Goal: Find specific page/section: Find specific page/section

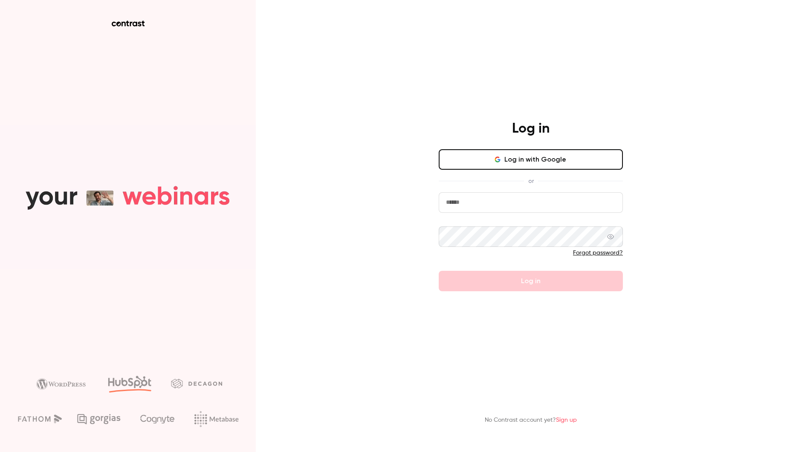
click at [479, 210] on input "email" at bounding box center [531, 202] width 184 height 20
type input "**********"
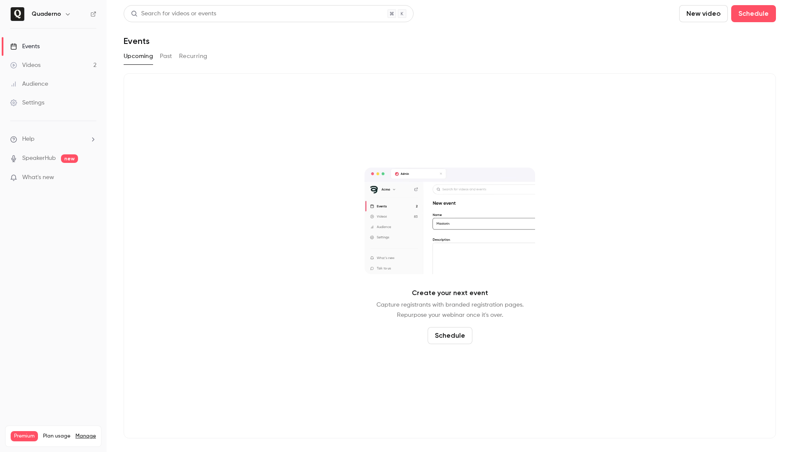
click at [54, 20] on div "Quaderno" at bounding box center [53, 14] width 86 height 14
click at [61, 14] on div "Quaderno" at bounding box center [58, 14] width 52 height 10
click at [65, 15] on icon "button" at bounding box center [67, 14] width 7 height 7
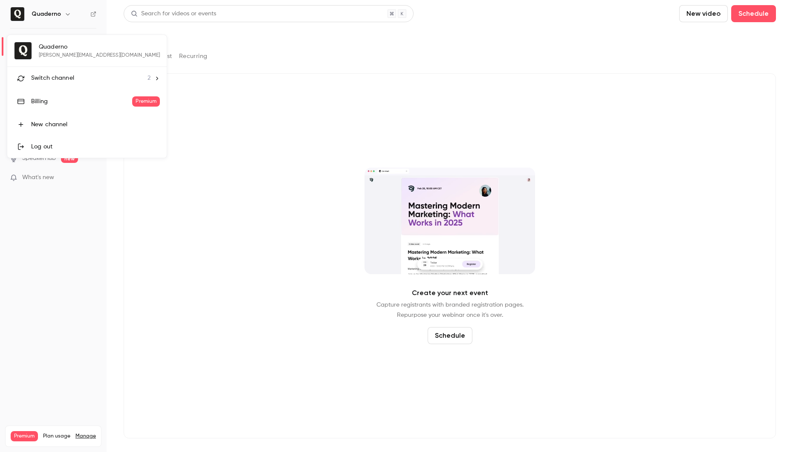
click at [62, 77] on span "Switch channel" at bounding box center [52, 78] width 43 height 9
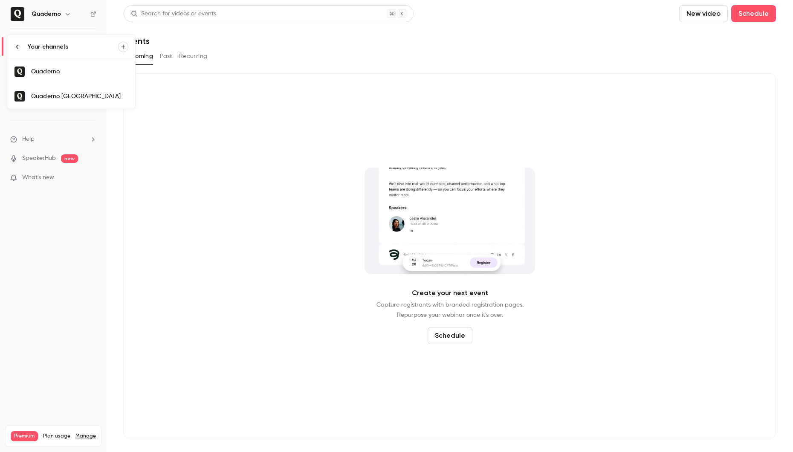
click at [61, 96] on div "Quaderno [GEOGRAPHIC_DATA]" at bounding box center [79, 96] width 97 height 9
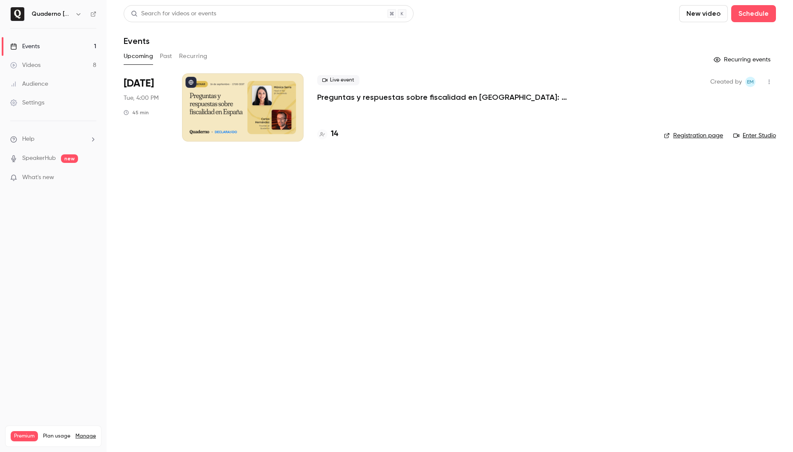
click at [212, 99] on div at bounding box center [243, 107] width 122 height 68
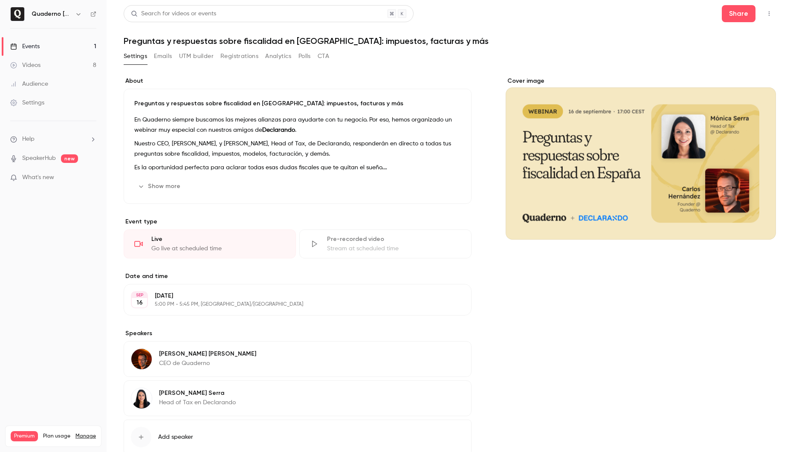
click at [271, 58] on button "Analytics" at bounding box center [278, 56] width 26 height 14
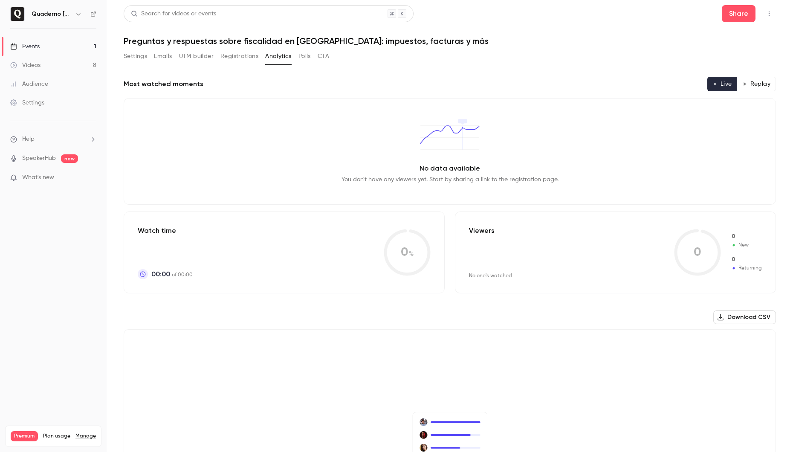
click at [240, 58] on button "Registrations" at bounding box center [239, 56] width 38 height 14
